Goal: Navigation & Orientation: Find specific page/section

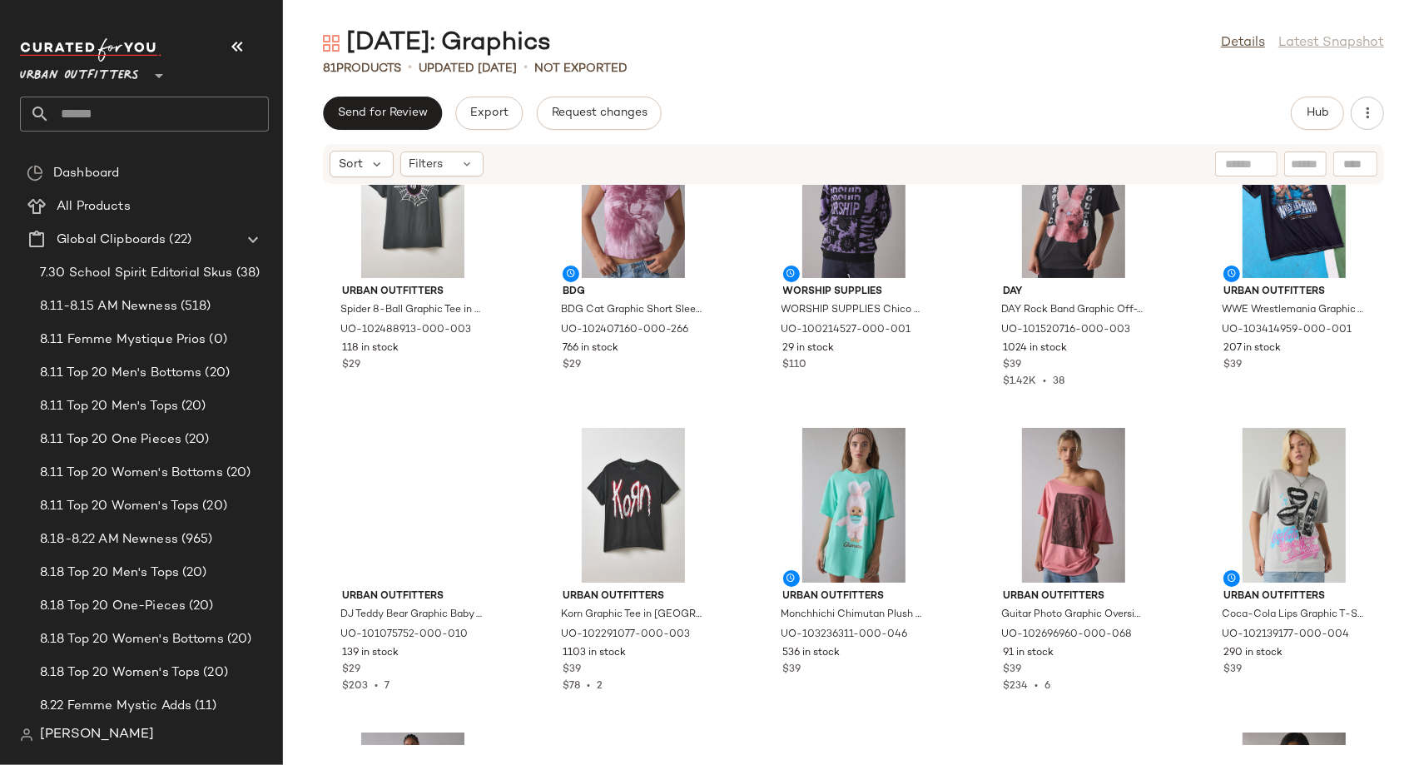
scroll to position [1916, 0]
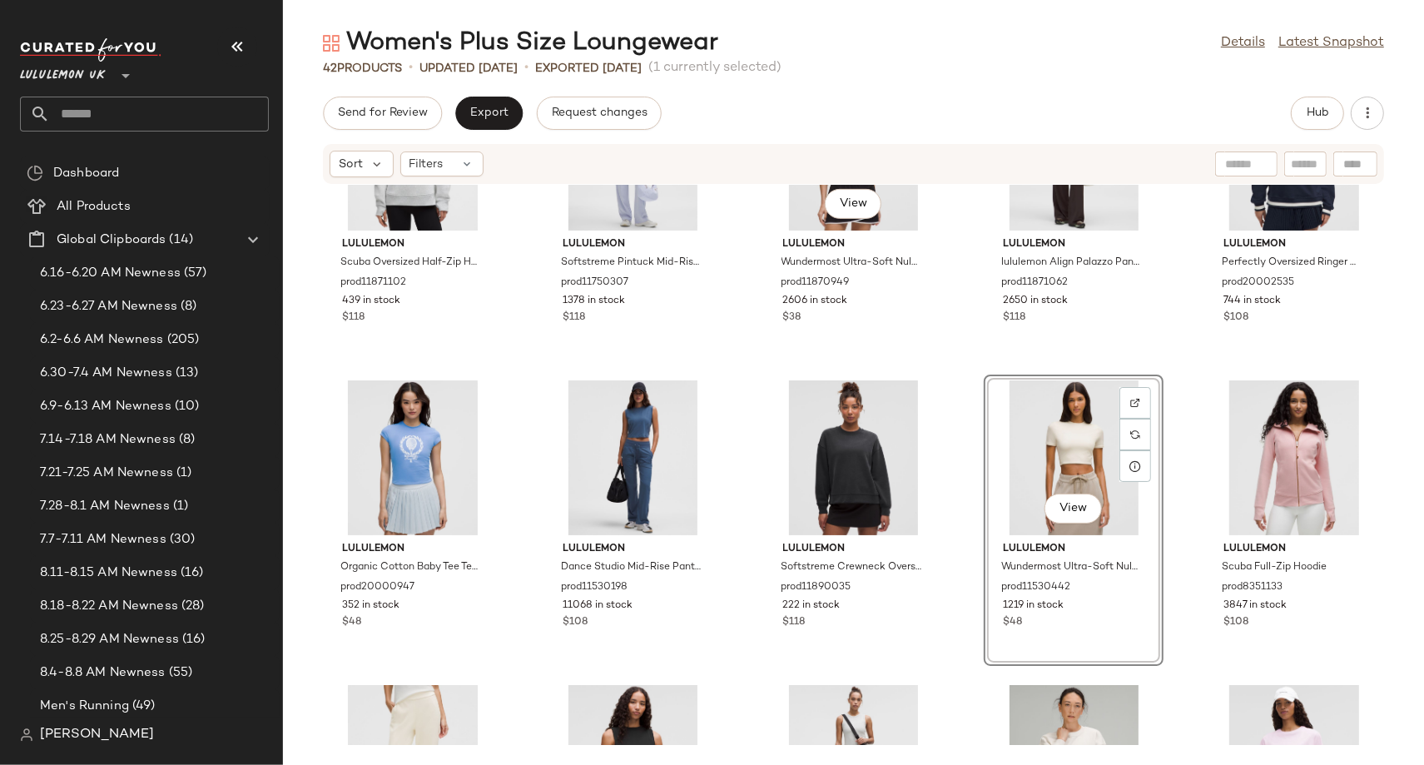
scroll to position [745, 0]
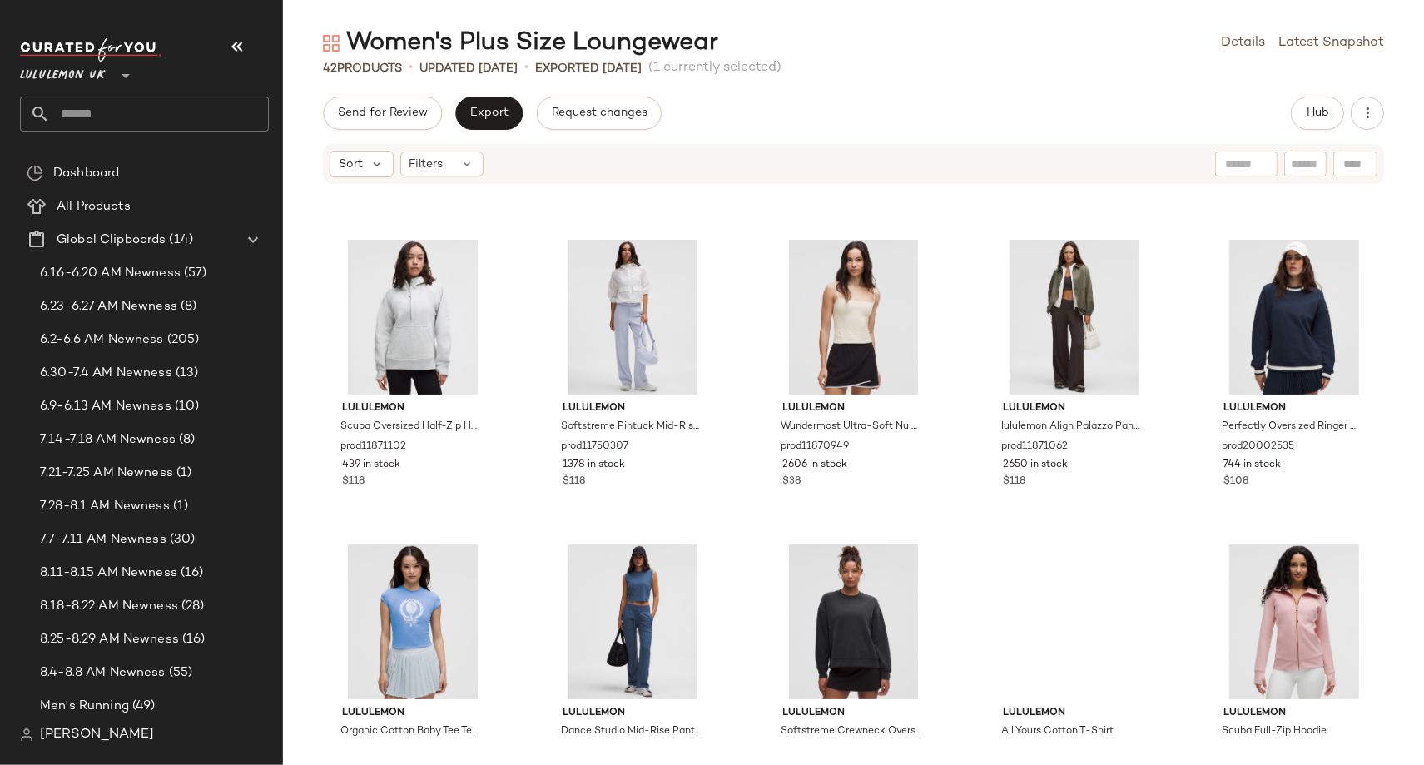
scroll to position [581, 0]
